Goal: Task Accomplishment & Management: Use online tool/utility

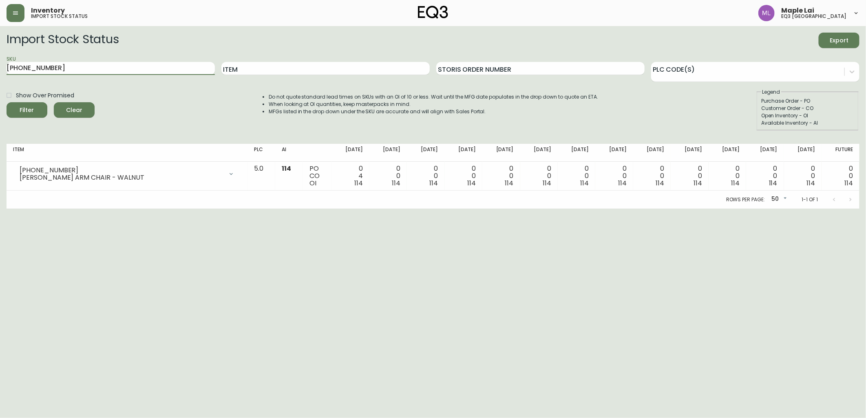
click at [20, 7] on button "button" at bounding box center [16, 13] width 18 height 18
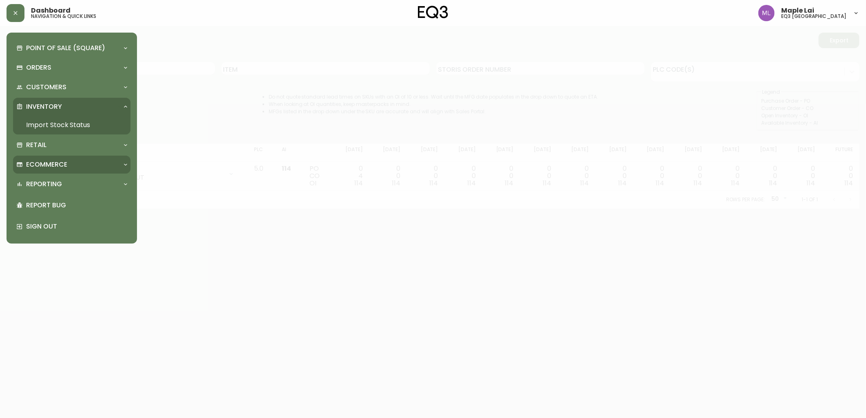
click at [60, 170] on div "Ecommerce" at bounding box center [71, 165] width 117 height 18
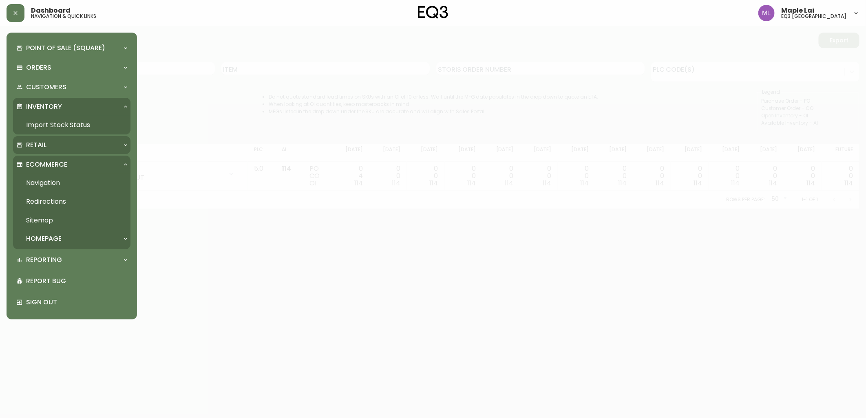
click at [55, 151] on div "Retail" at bounding box center [71, 145] width 117 height 18
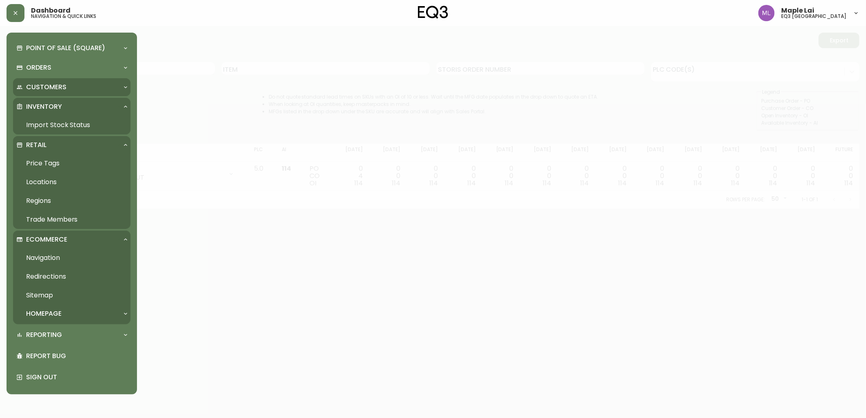
click at [58, 86] on p "Customers" at bounding box center [46, 87] width 40 height 9
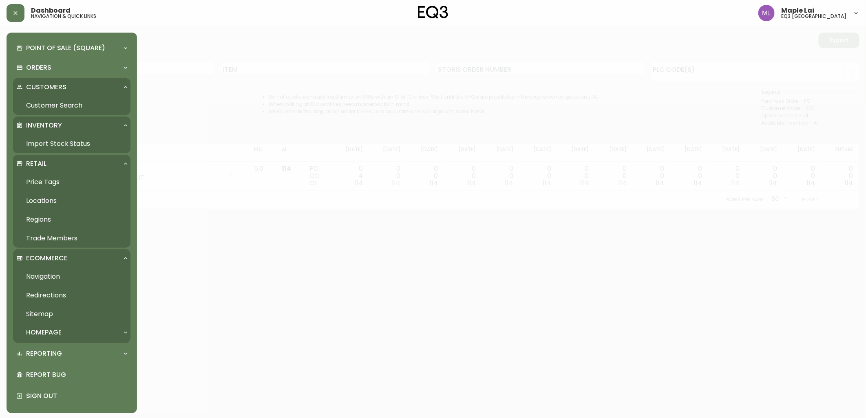
click at [52, 109] on link "Customer Search" at bounding box center [71, 105] width 117 height 19
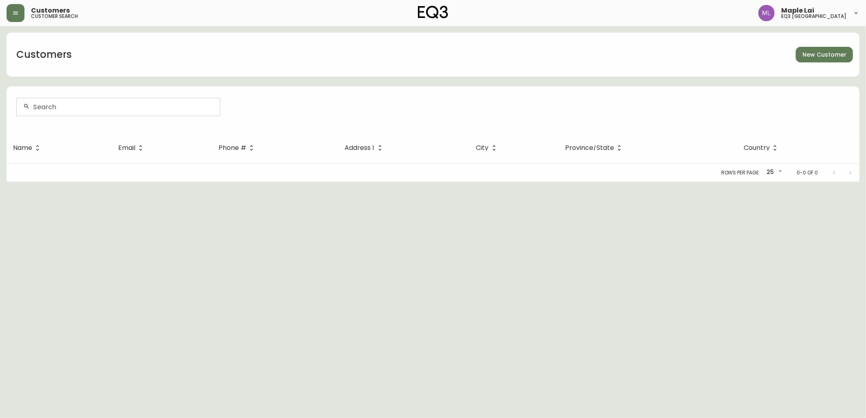
click at [115, 117] on form at bounding box center [433, 110] width 853 height 44
click at [115, 115] on div at bounding box center [118, 107] width 203 height 18
type input "[PERSON_NAME]"
